Goal: Task Accomplishment & Management: Use online tool/utility

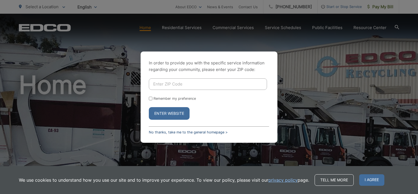
click at [168, 133] on link "No thanks, take me to the general homepage >" at bounding box center [188, 132] width 79 height 4
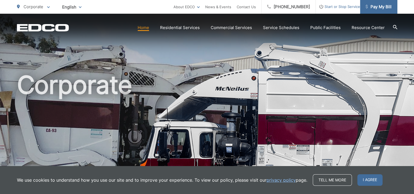
click at [367, 9] on span "Pay My Bill" at bounding box center [378, 7] width 26 height 7
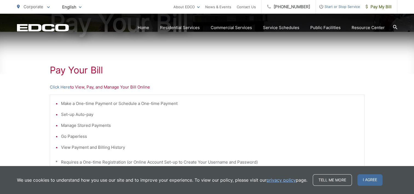
scroll to position [82, 0]
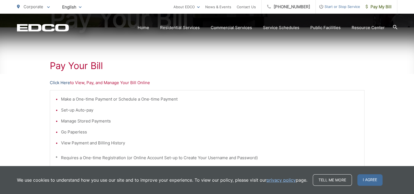
click at [62, 83] on link "Click Here" at bounding box center [60, 82] width 20 height 7
